Goal: Information Seeking & Learning: Learn about a topic

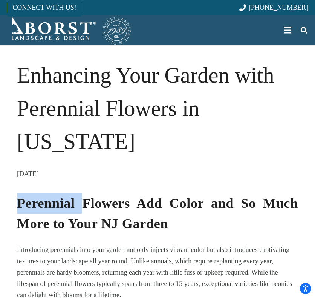
drag, startPoint x: 16, startPoint y: 202, endPoint x: 77, endPoint y: 207, distance: 61.7
click at [77, 207] on strong "Perennial Flowers Add Color and So Much More to Your NJ Garden" at bounding box center [157, 213] width 281 height 35
drag, startPoint x: 19, startPoint y: 204, endPoint x: 75, endPoint y: 205, distance: 55.8
click at [75, 205] on strong "Perennial Flowers Add Color and So Much More to Your NJ Garden" at bounding box center [157, 213] width 281 height 35
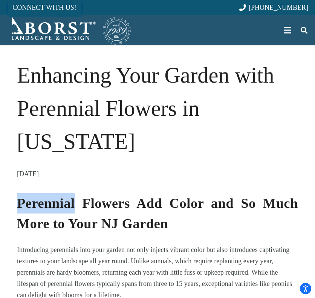
copy strong "Perennial"
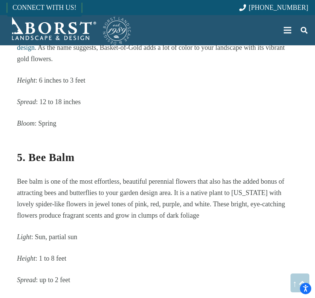
scroll to position [1446, 0]
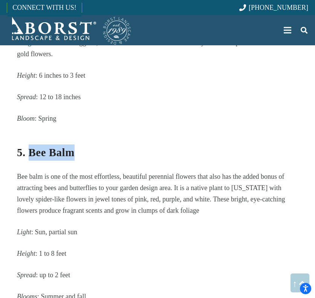
drag, startPoint x: 62, startPoint y: 132, endPoint x: 32, endPoint y: 135, distance: 30.6
click at [32, 135] on h3 "5. Bee Balm" at bounding box center [157, 147] width 281 height 26
copy strong "Bee Balm"
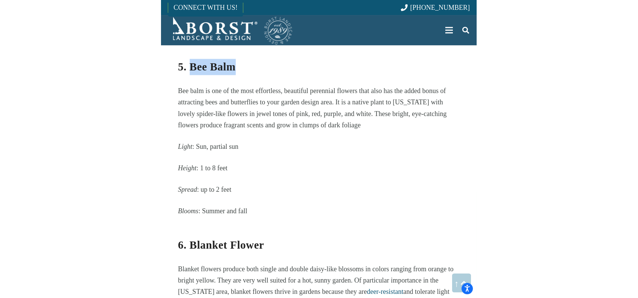
scroll to position [1521, 0]
